Goal: Find contact information: Find contact information

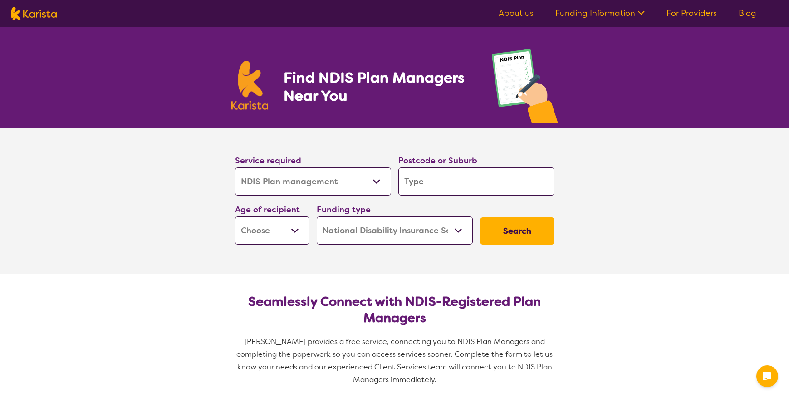
select select "NDIS Plan management"
select select "NDIS"
select select "NDIS Plan management"
select select "NDIS"
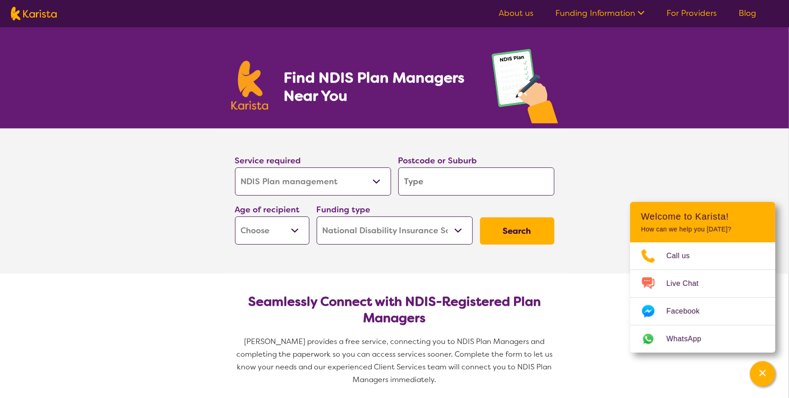
click at [710, 12] on link "For Providers" at bounding box center [691, 13] width 50 height 11
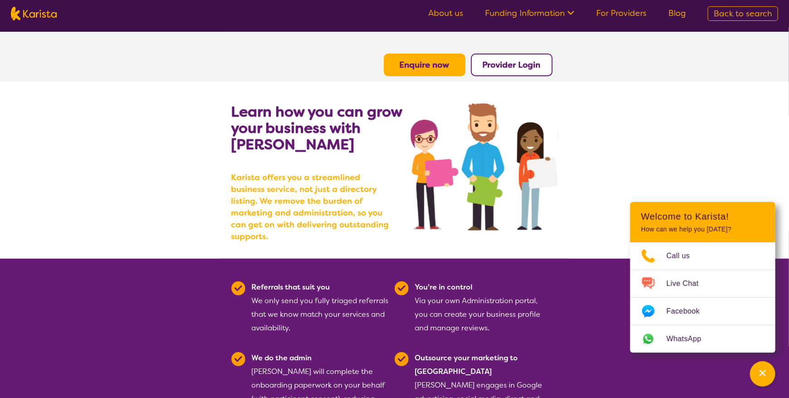
click at [714, 13] on link "Back to search" at bounding box center [743, 13] width 70 height 15
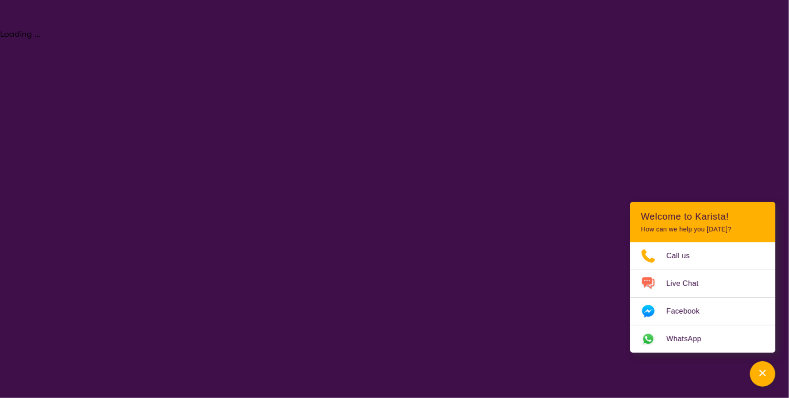
select select "NDIS Plan management"
select select "NDIS"
select select "NDIS Plan management"
select select "NDIS"
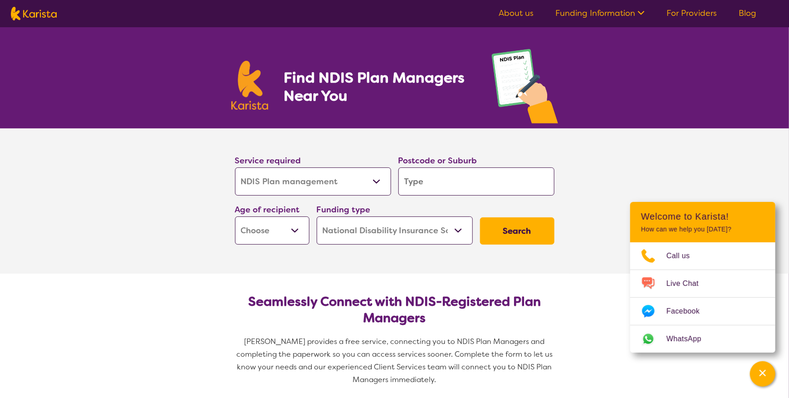
click at [520, 15] on link "About us" at bounding box center [516, 13] width 35 height 11
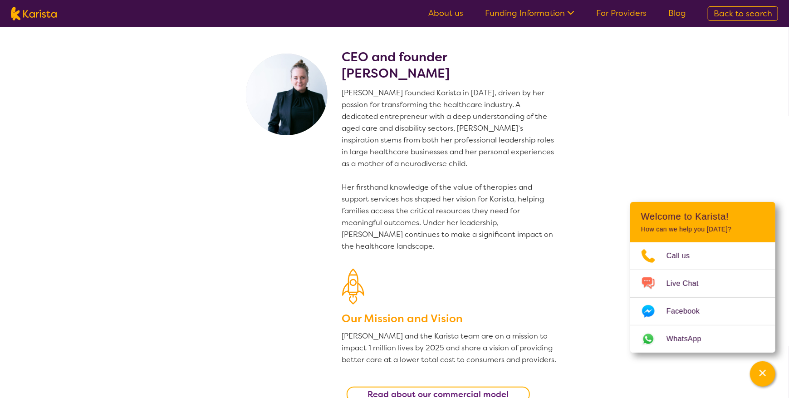
click at [734, 10] on span "Back to search" at bounding box center [743, 13] width 59 height 11
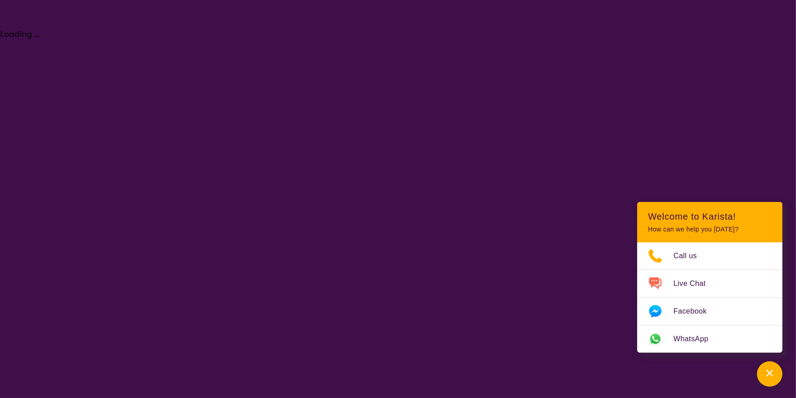
select select "NDIS Plan management"
select select "NDIS"
select select "NDIS Plan management"
select select "NDIS"
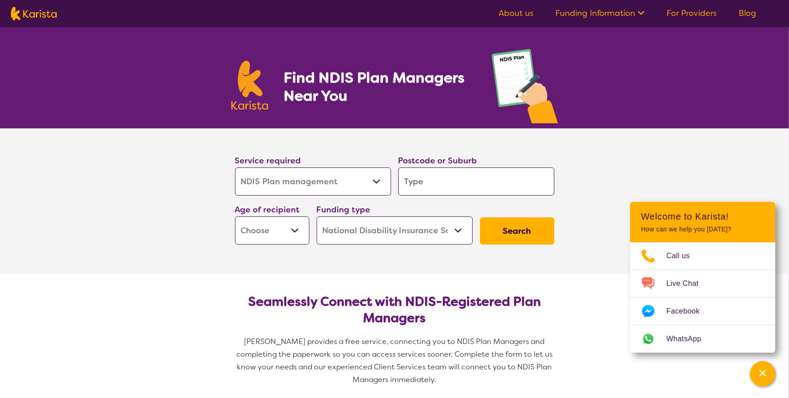
click at [700, 11] on link "For Providers" at bounding box center [691, 13] width 50 height 11
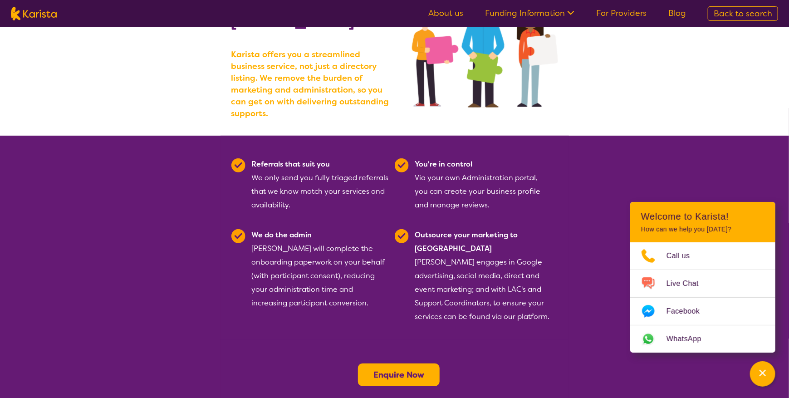
scroll to position [136, 0]
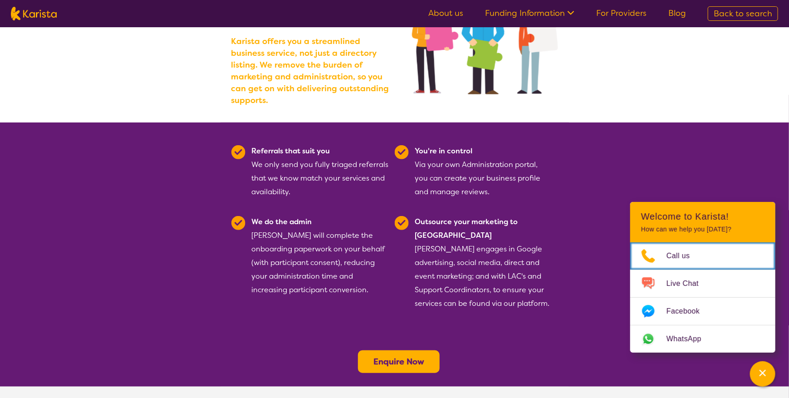
click at [676, 259] on span "Call us" at bounding box center [683, 256] width 34 height 14
click at [490, 292] on section "Referrals that suit you We only send you fully triaged referrals that we know m…" at bounding box center [394, 224] width 348 height 204
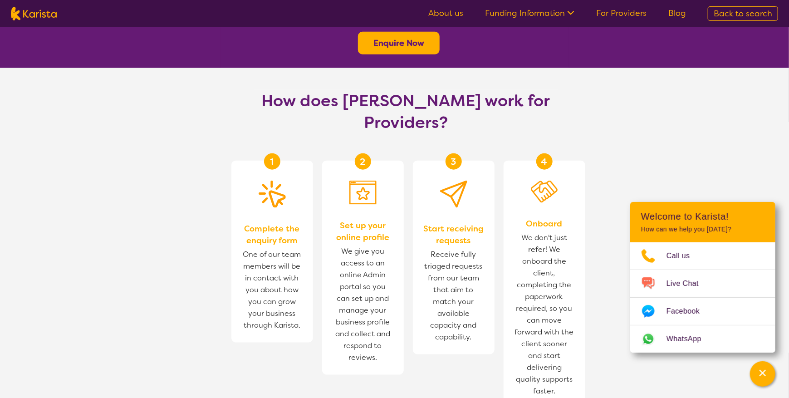
scroll to position [453, 0]
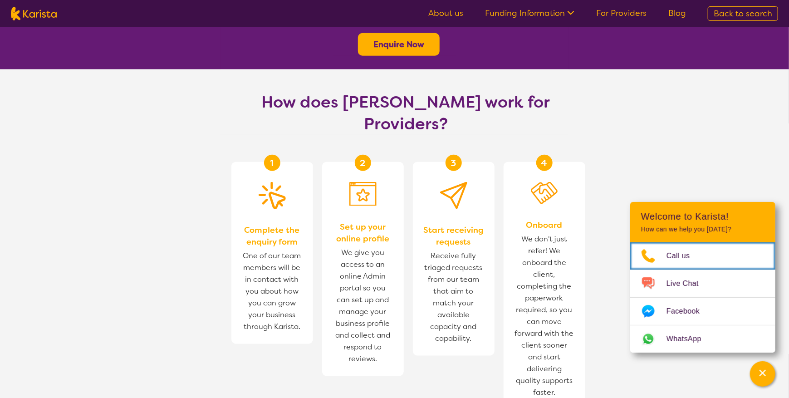
click at [675, 254] on span "Call us" at bounding box center [683, 256] width 34 height 14
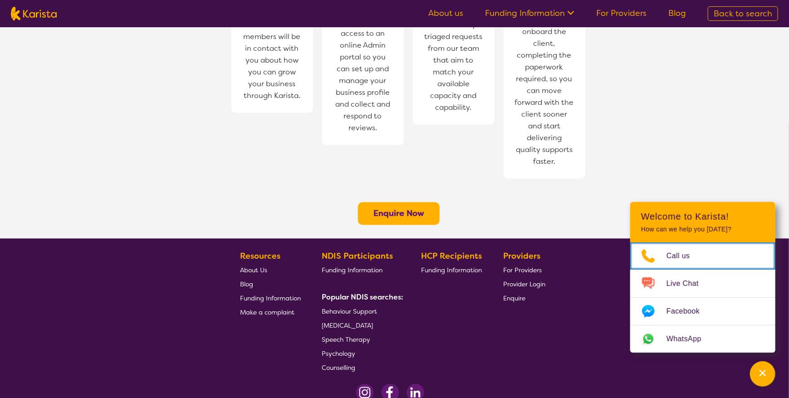
scroll to position [698, 0]
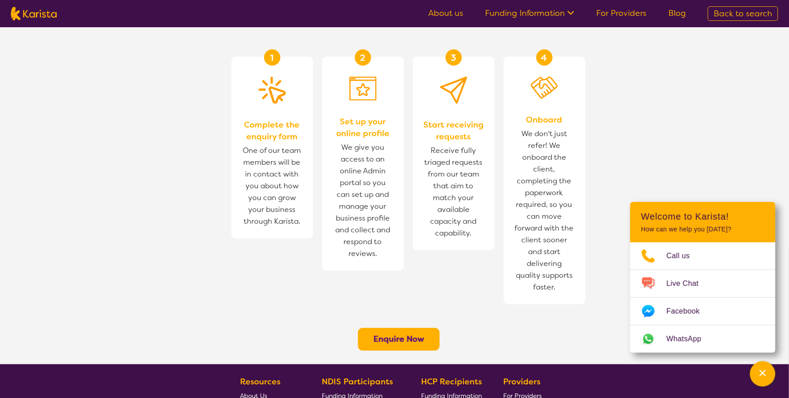
scroll to position [681, 0]
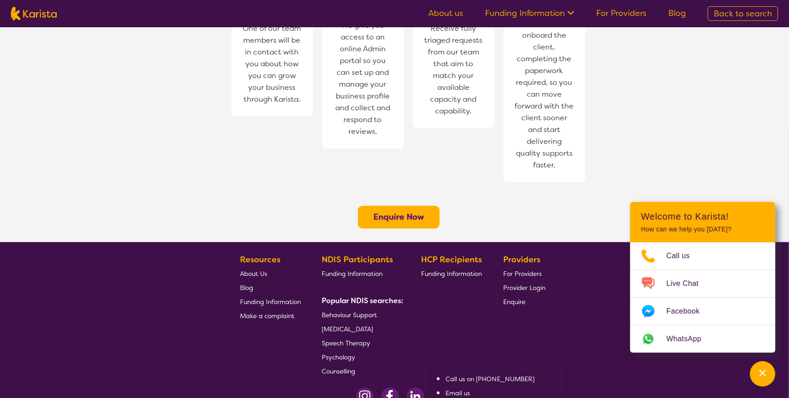
click at [501, 269] on section "Resources About Us Blog Funding Information Make a complaint NDIS Participants …" at bounding box center [394, 312] width 348 height 132
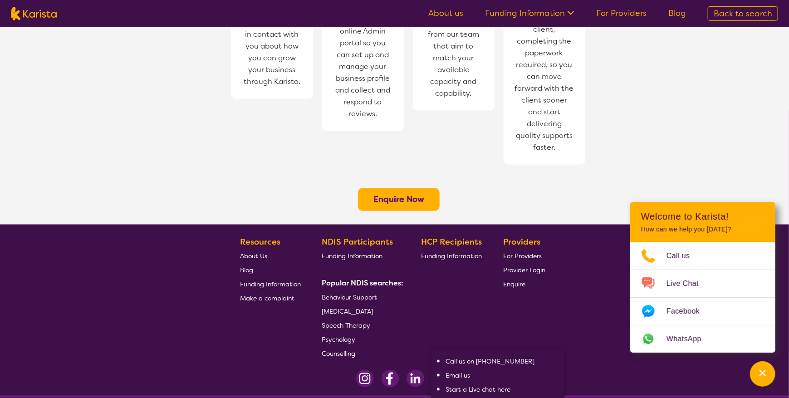
click at [458, 280] on div "HCP Recipients Funding Information" at bounding box center [453, 297] width 64 height 125
click at [517, 289] on div "Providers For Providers Provider Login Enquire" at bounding box center [526, 297] width 46 height 125
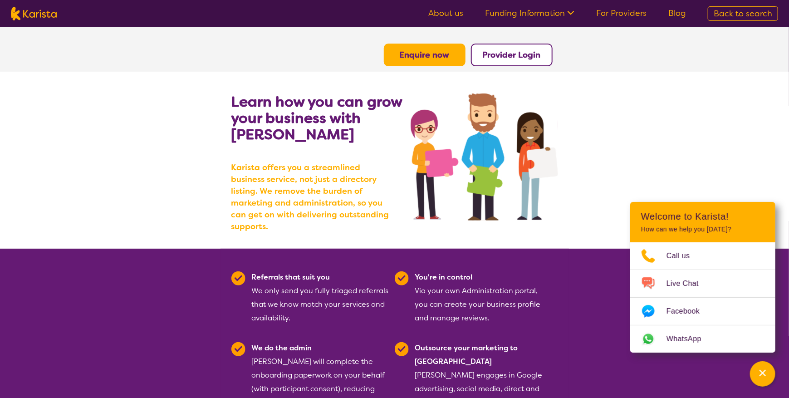
scroll to position [0, 0]
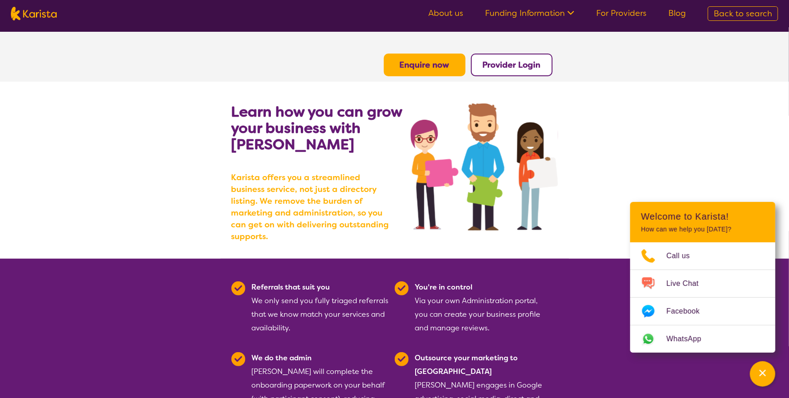
click at [524, 14] on link "Funding Information" at bounding box center [529, 13] width 89 height 11
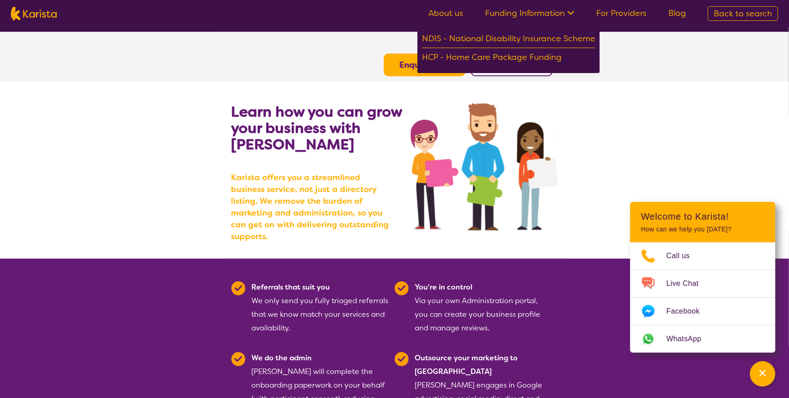
click at [632, 20] on ul "About us Funding Information NDIS - National Disability Insurance Scheme HCP - …" at bounding box center [556, 13] width 279 height 15
click at [630, 16] on link "For Providers" at bounding box center [621, 13] width 50 height 11
